Goal: Task Accomplishment & Management: Manage account settings

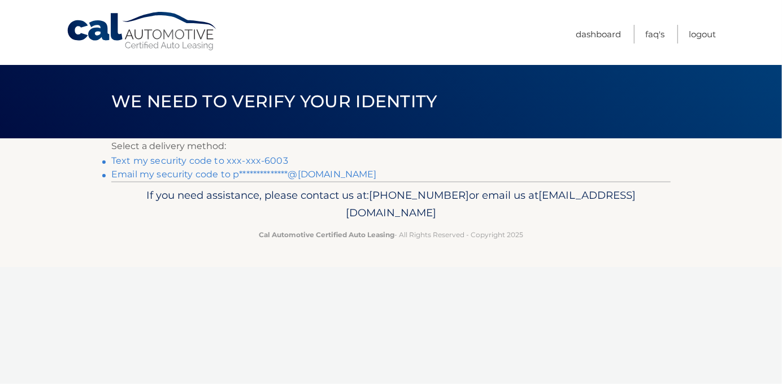
click at [256, 158] on link "Text my security code to xxx-xxx-6003" at bounding box center [199, 160] width 177 height 11
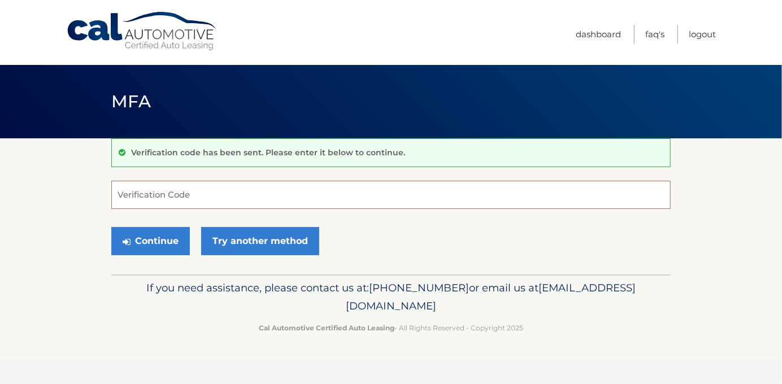
click at [305, 196] on input "Verification Code" at bounding box center [391, 195] width 560 height 28
click at [369, 197] on input "Verification Code" at bounding box center [391, 195] width 560 height 28
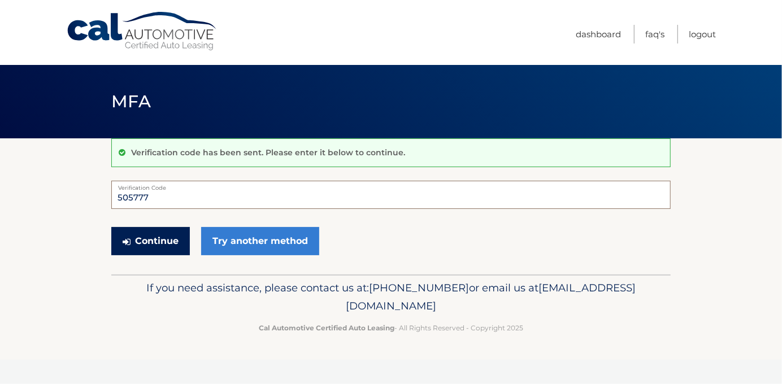
type input "505777"
click at [158, 237] on button "Continue" at bounding box center [150, 241] width 79 height 28
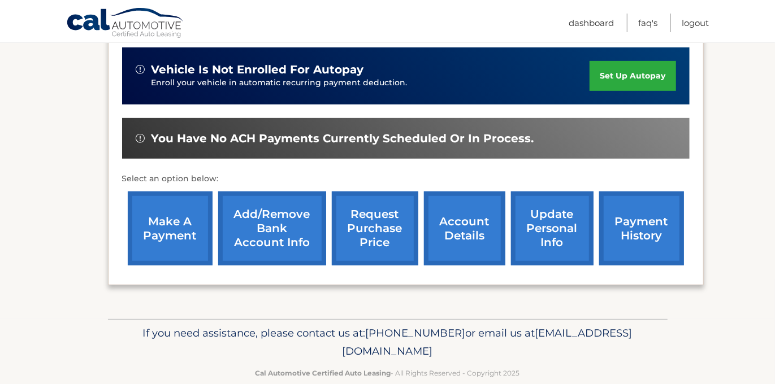
scroll to position [299, 0]
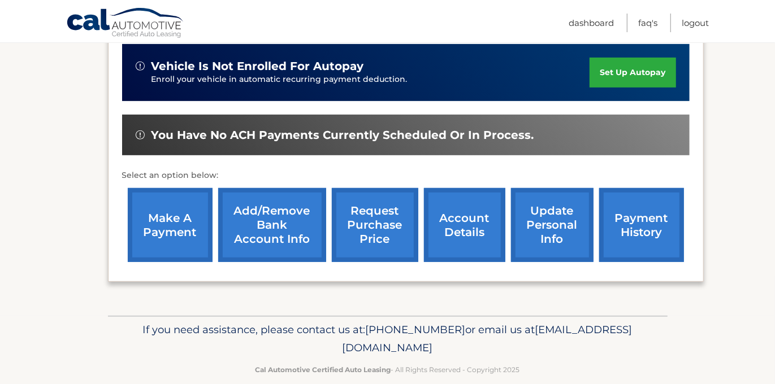
click at [636, 210] on link "payment history" at bounding box center [641, 225] width 85 height 74
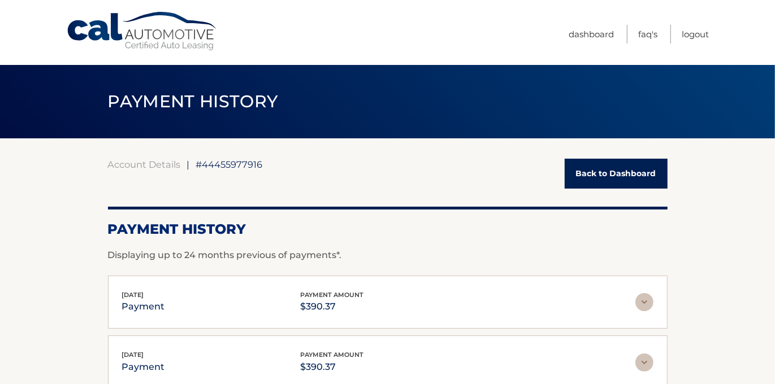
click at [603, 174] on link "Back to Dashboard" at bounding box center [616, 174] width 103 height 30
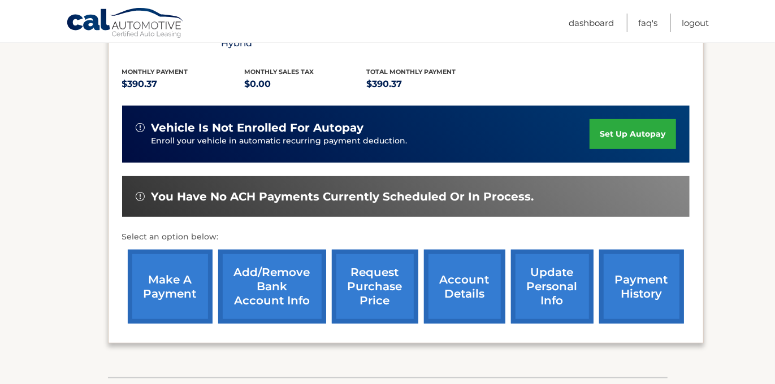
scroll to position [230, 0]
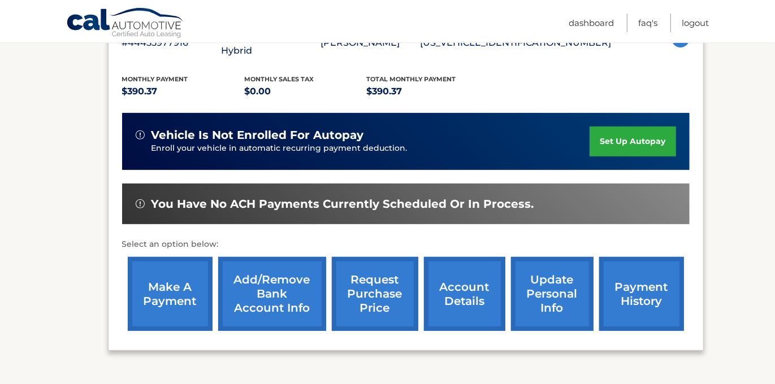
click at [166, 271] on link "make a payment" at bounding box center [170, 294] width 85 height 74
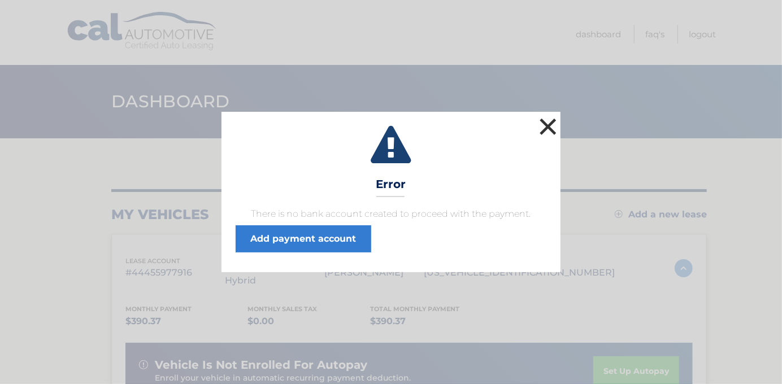
click at [548, 123] on button "×" at bounding box center [548, 126] width 23 height 23
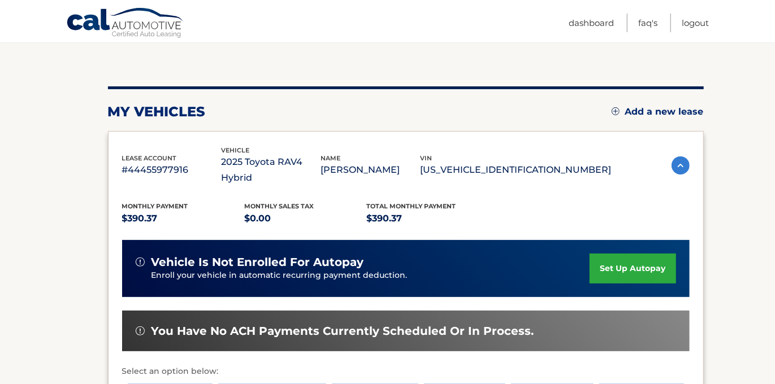
scroll to position [104, 0]
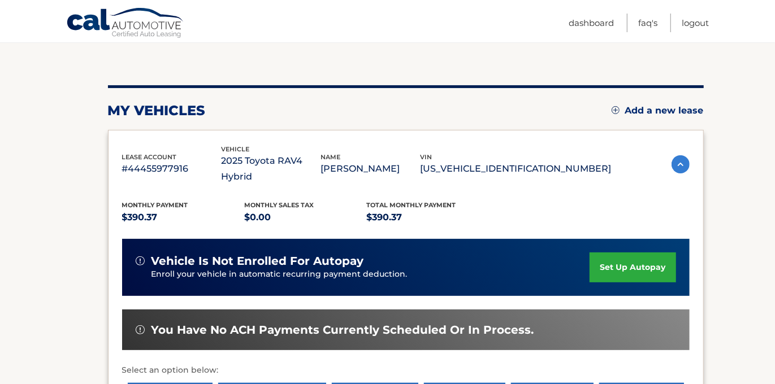
click at [610, 253] on link "set up autopay" at bounding box center [633, 268] width 86 height 30
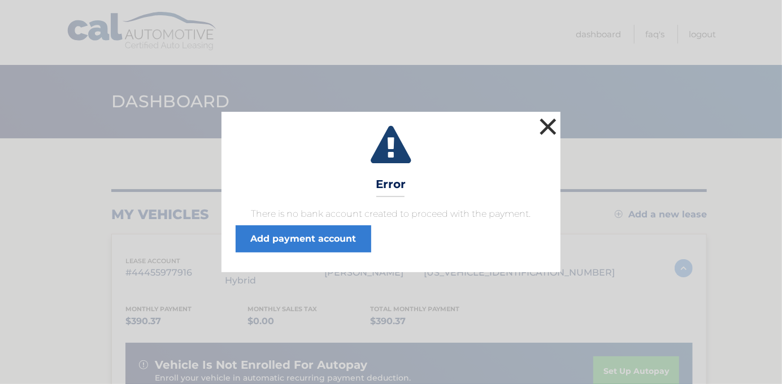
click at [548, 124] on button "×" at bounding box center [548, 126] width 23 height 23
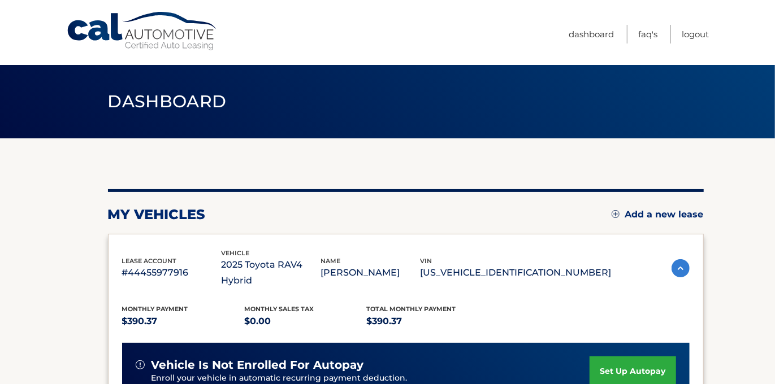
click at [616, 357] on link "set up autopay" at bounding box center [633, 372] width 86 height 30
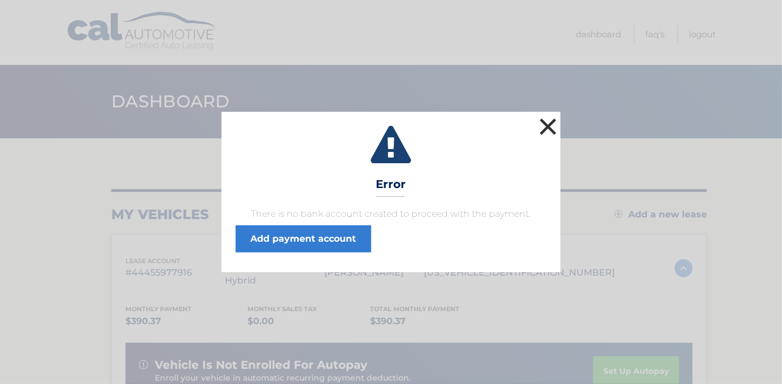
click at [547, 124] on button "×" at bounding box center [548, 126] width 23 height 23
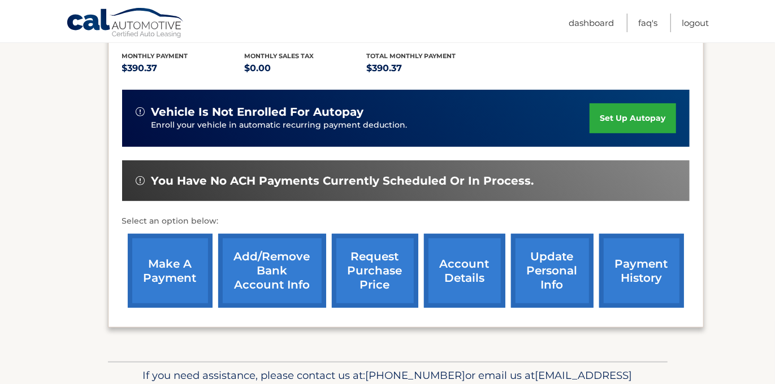
scroll to position [267, 0]
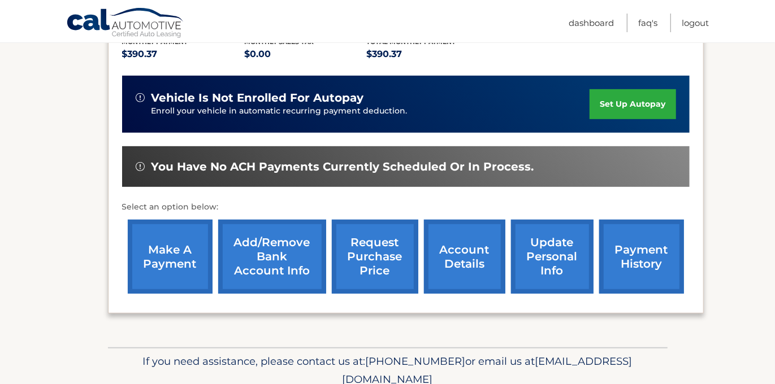
click at [458, 237] on link "account details" at bounding box center [464, 257] width 81 height 74
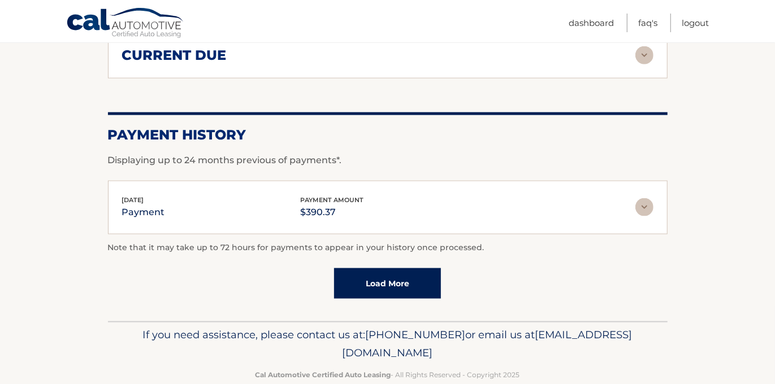
scroll to position [850, 0]
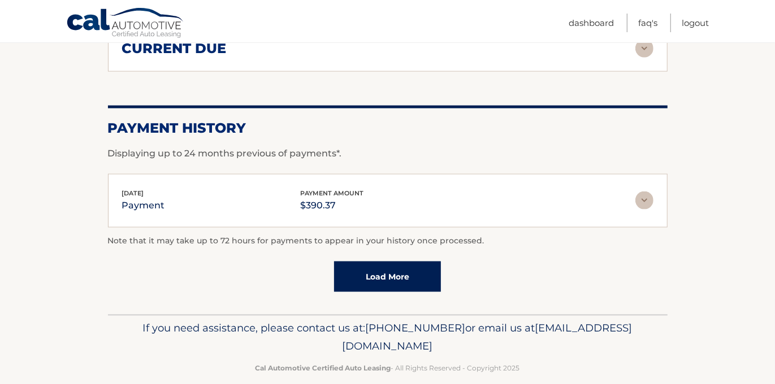
click at [396, 270] on link "Load More" at bounding box center [387, 277] width 107 height 31
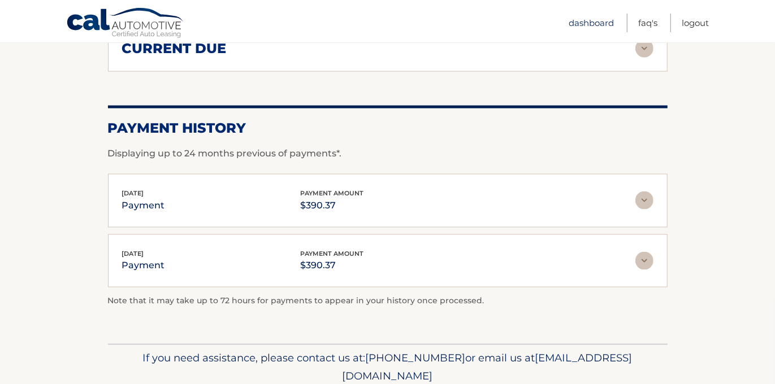
click at [586, 23] on link "Dashboard" at bounding box center [591, 23] width 45 height 19
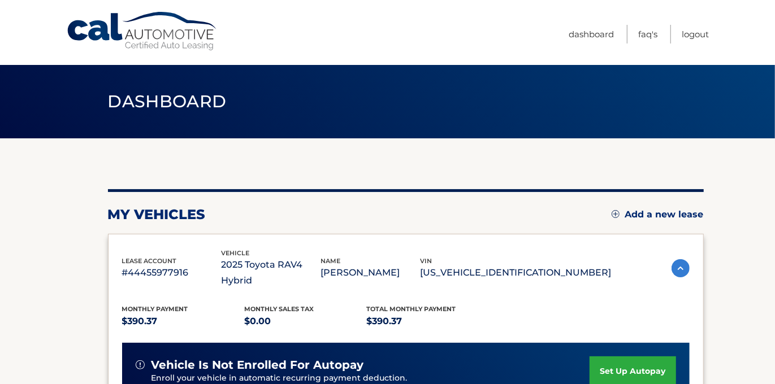
click at [616, 357] on link "set up autopay" at bounding box center [633, 372] width 86 height 30
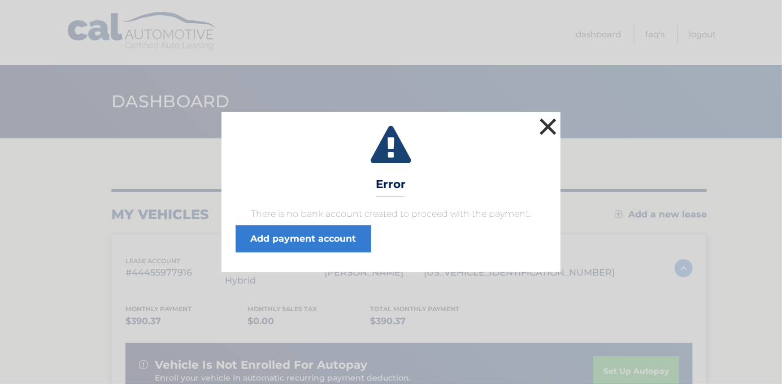
click at [547, 124] on button "×" at bounding box center [548, 126] width 23 height 23
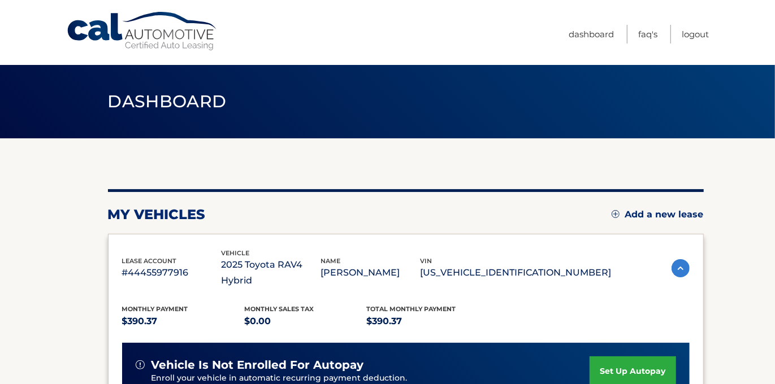
click at [547, 124] on header "Dashboard" at bounding box center [388, 101] width 560 height 73
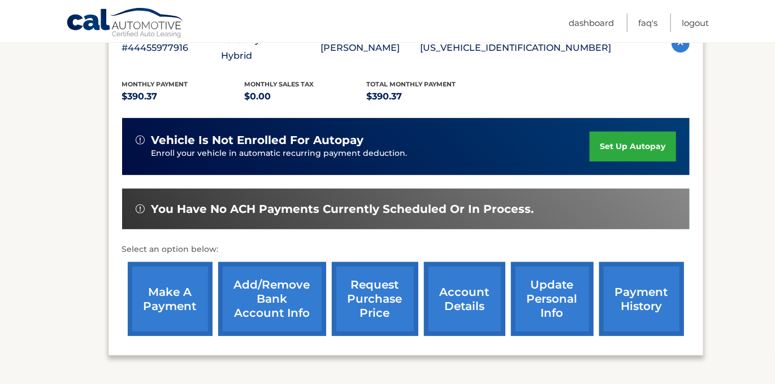
scroll to position [236, 0]
